Goal: Task Accomplishment & Management: Complete application form

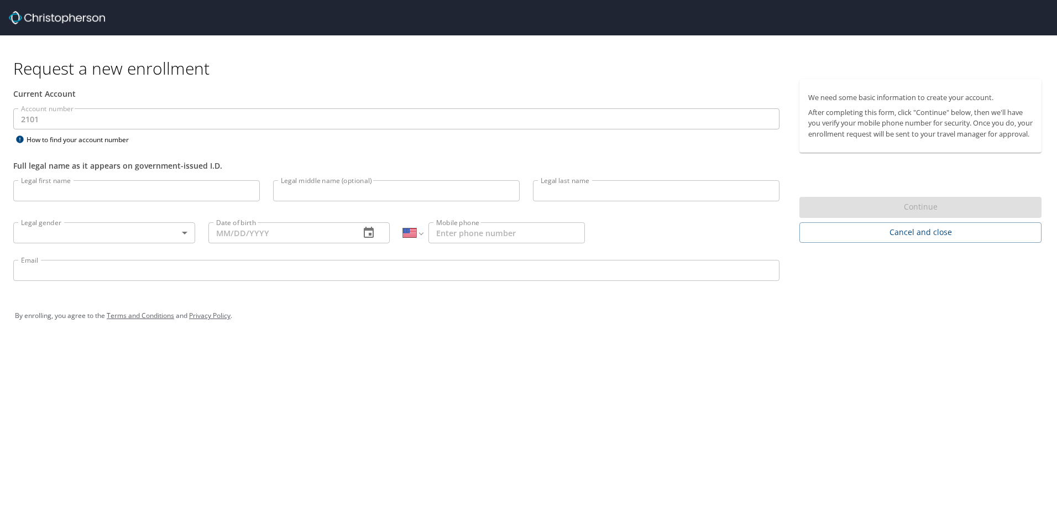
select select "US"
click at [166, 196] on input "Legal first name" at bounding box center [136, 190] width 247 height 21
type input "F"
type input "Flavjan"
type input "Gjeka"
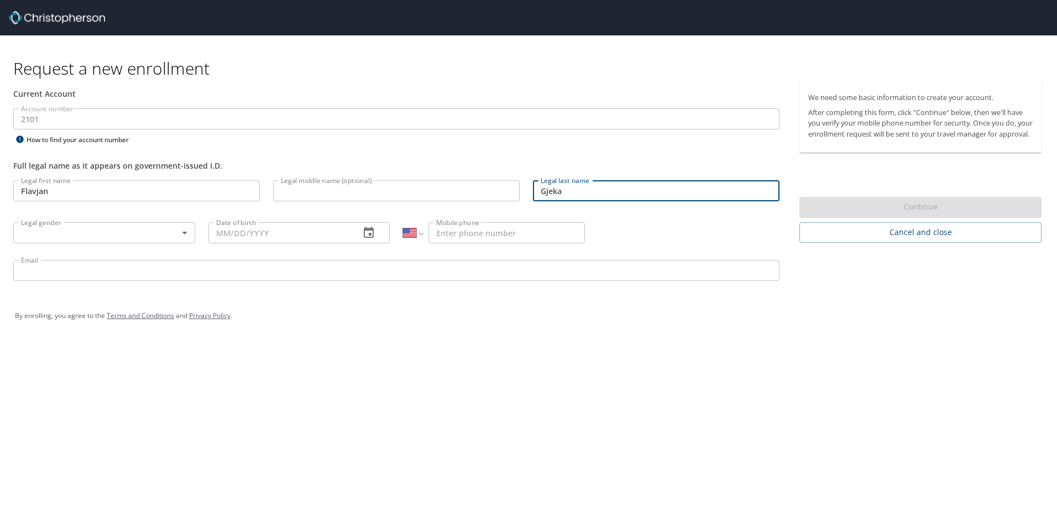
click at [160, 234] on body "Request a new enrollment Current Account Account number 2101 Account number How…" at bounding box center [528, 255] width 1057 height 511
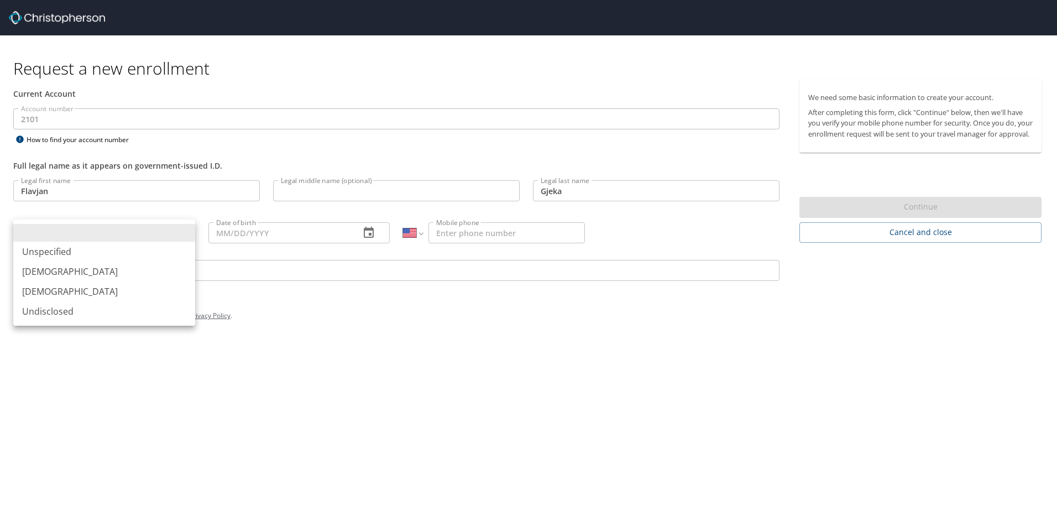
click at [72, 269] on li "[DEMOGRAPHIC_DATA]" at bounding box center [104, 272] width 182 height 20
type input "[DEMOGRAPHIC_DATA]"
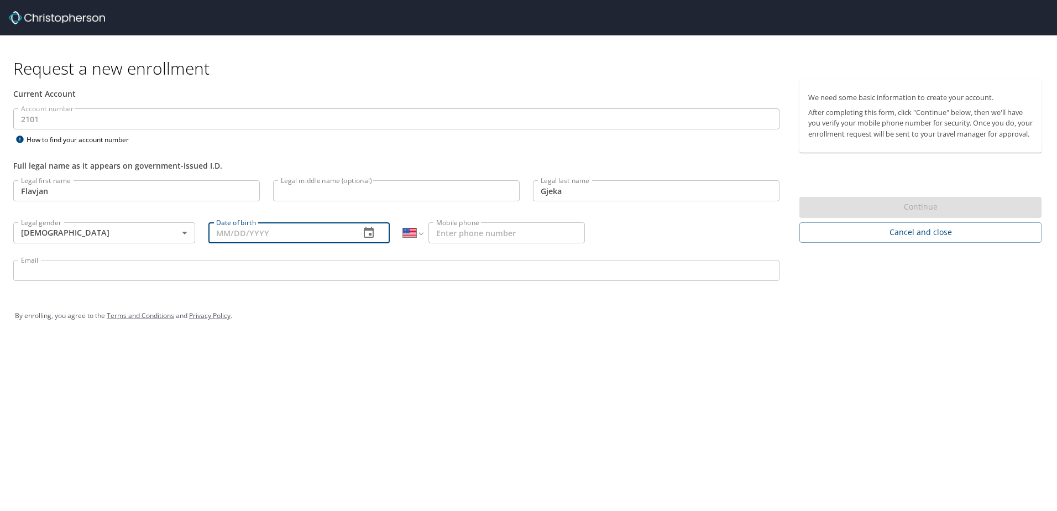
click at [256, 236] on input "Date of birth" at bounding box center [279, 232] width 143 height 21
type input "[DATE]"
click at [517, 234] on input "Mobile phone" at bounding box center [506, 232] width 156 height 21
type input "5"
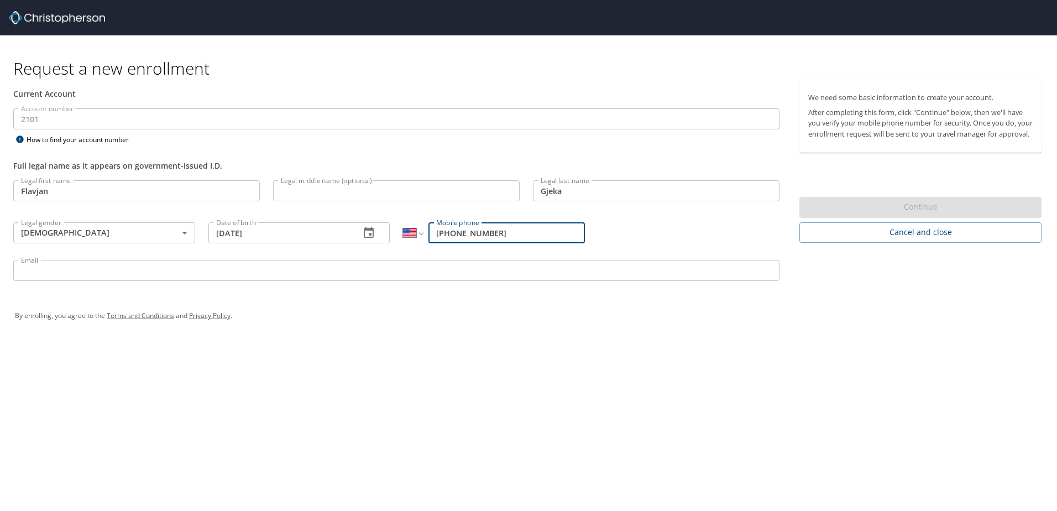
type input "[PHONE_NUMBER]"
click at [330, 270] on input "Email" at bounding box center [396, 270] width 766 height 21
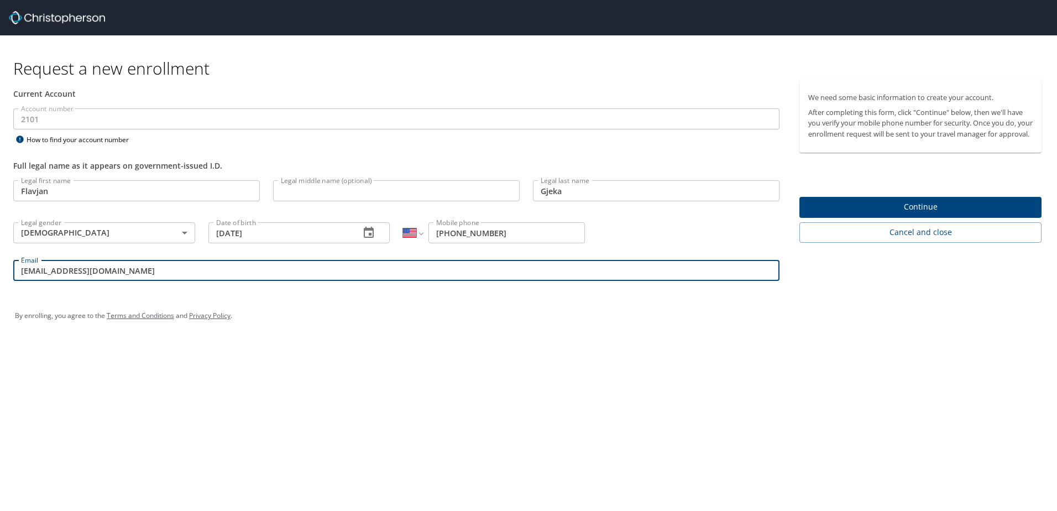
type input "[EMAIL_ADDRESS][DOMAIN_NAME]"
click at [909, 214] on span "Continue" at bounding box center [920, 207] width 224 height 14
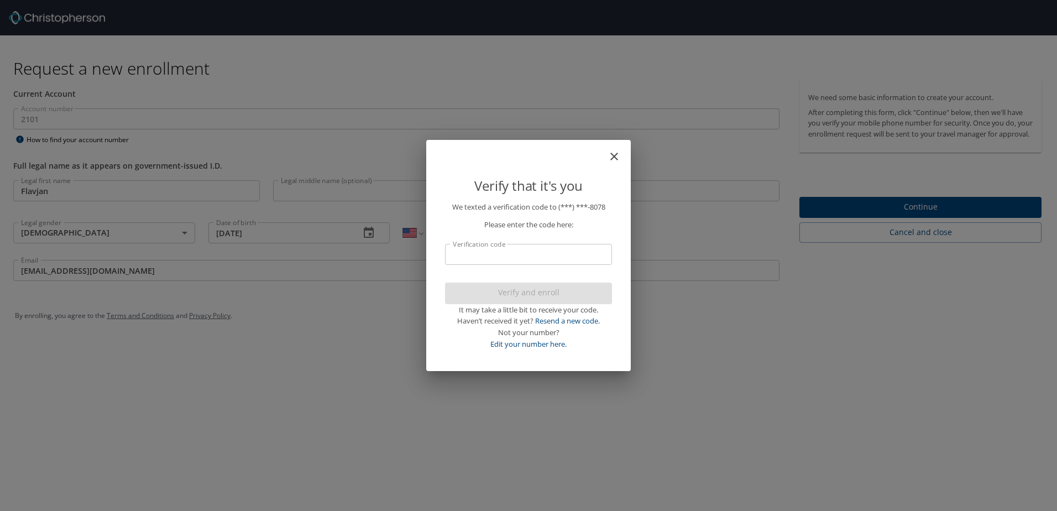
click at [0, 510] on nordpass-portal at bounding box center [0, 511] width 0 height 0
click at [500, 257] on input "Verification code" at bounding box center [528, 254] width 167 height 21
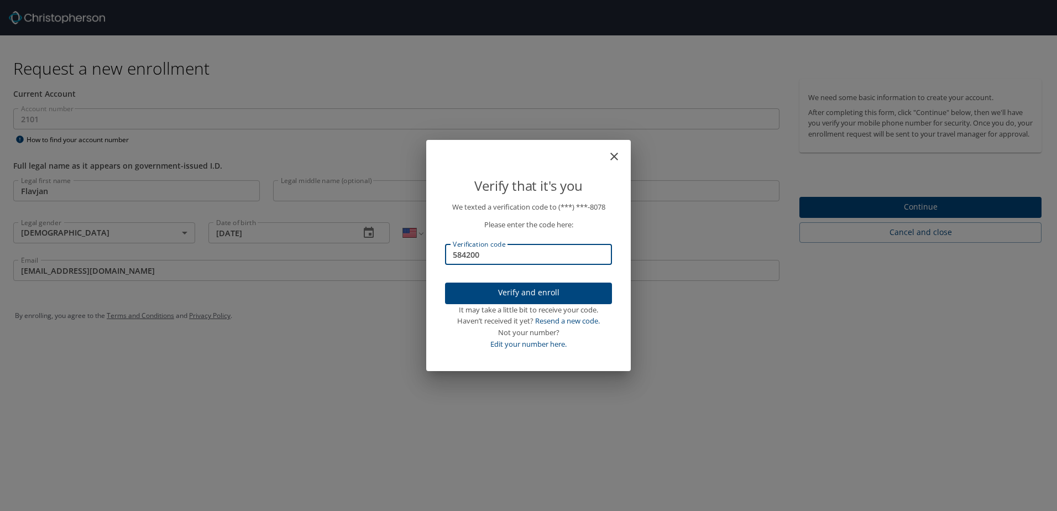
type input "584200"
click at [536, 297] on span "Verify and enroll" at bounding box center [528, 293] width 149 height 14
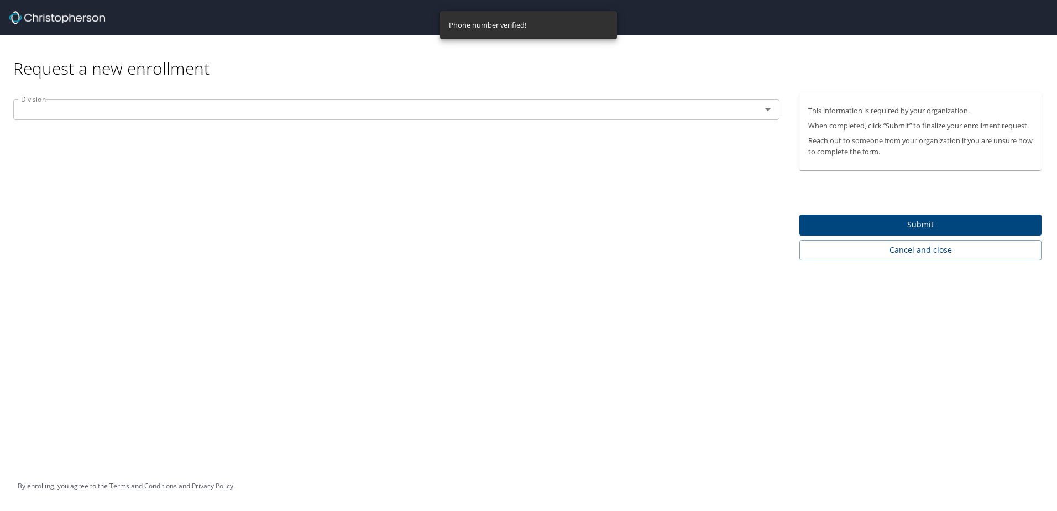
click at [504, 118] on div "Division" at bounding box center [396, 109] width 766 height 21
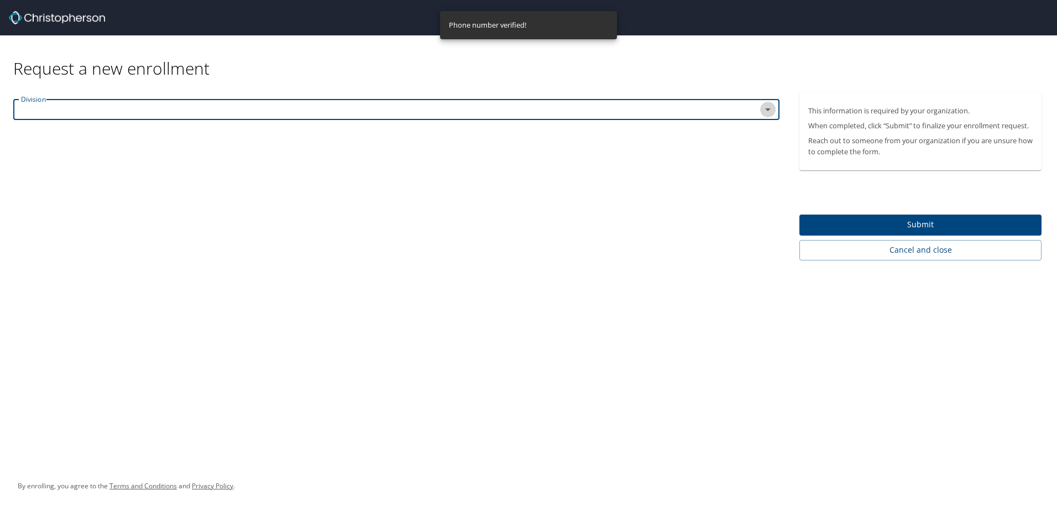
click at [765, 112] on icon "Open" at bounding box center [767, 109] width 13 height 13
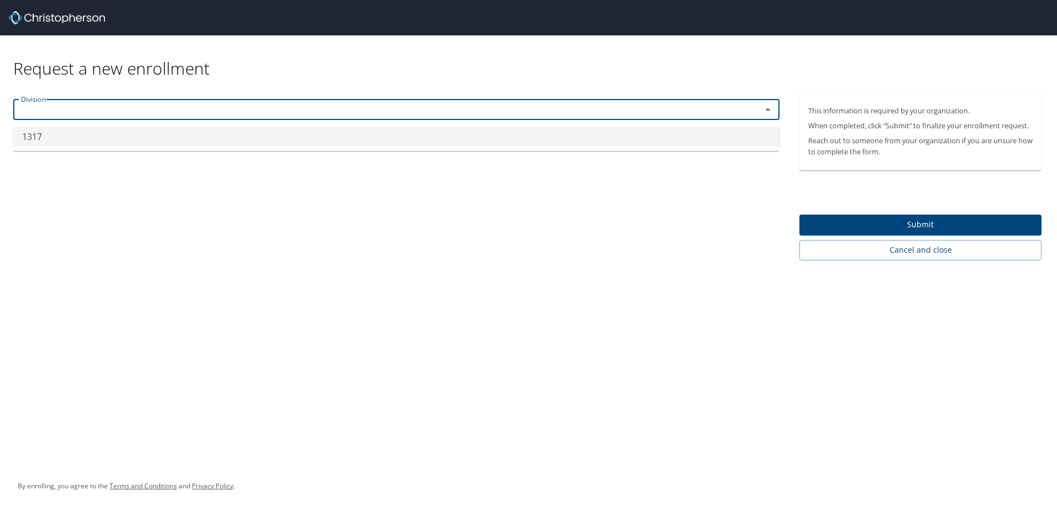
click at [440, 139] on li "1317" at bounding box center [396, 137] width 766 height 20
type input "1317"
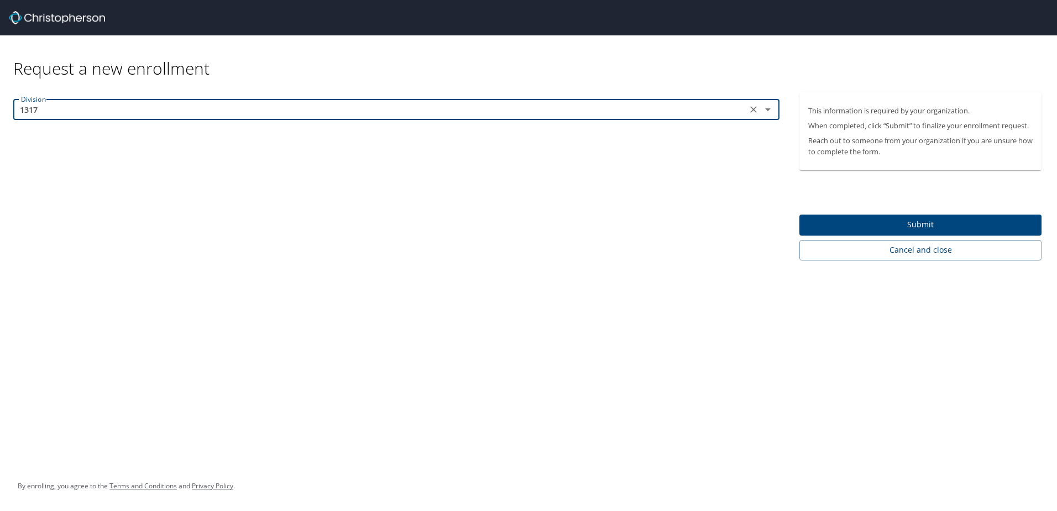
click at [921, 224] on span "Submit" at bounding box center [920, 225] width 224 height 14
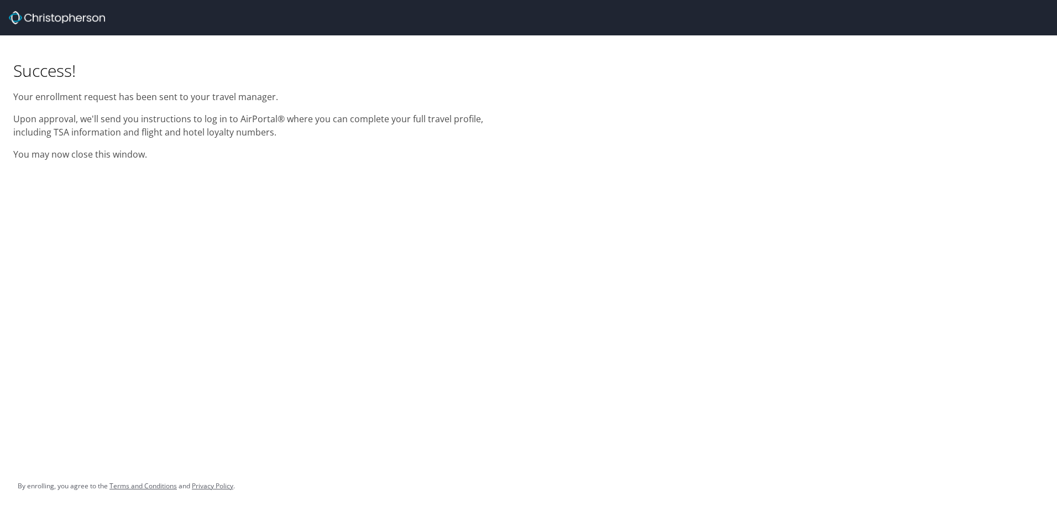
click at [17, 16] on img at bounding box center [57, 17] width 96 height 13
